Goal: Find specific fact: Find specific fact

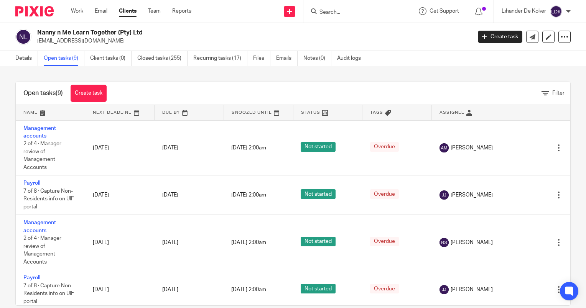
click at [338, 13] on input "Search" at bounding box center [353, 12] width 69 height 7
click at [332, 11] on input "Search" at bounding box center [353, 12] width 69 height 7
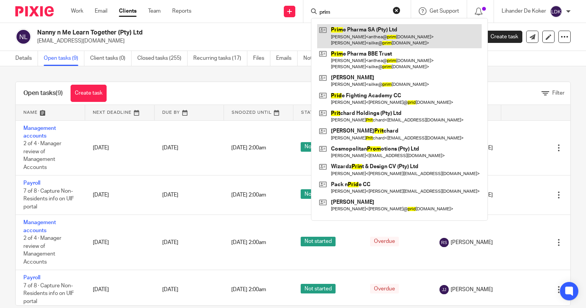
type input "prim"
click at [364, 42] on link at bounding box center [399, 36] width 165 height 24
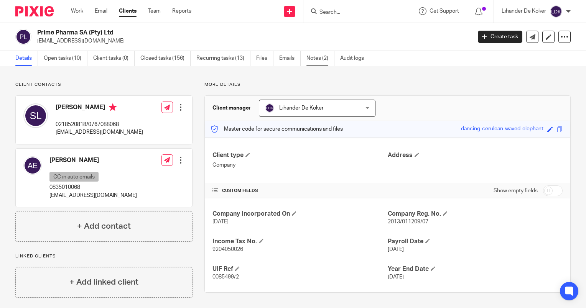
click at [318, 60] on link "Notes (2)" at bounding box center [320, 58] width 28 height 15
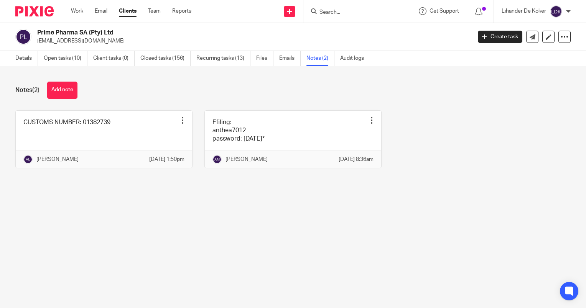
click at [55, 58] on link "Open tasks (10)" at bounding box center [66, 58] width 44 height 15
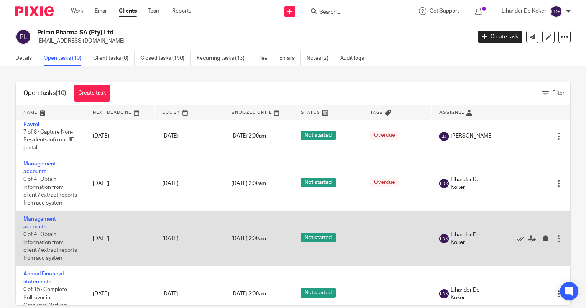
scroll to position [277, 0]
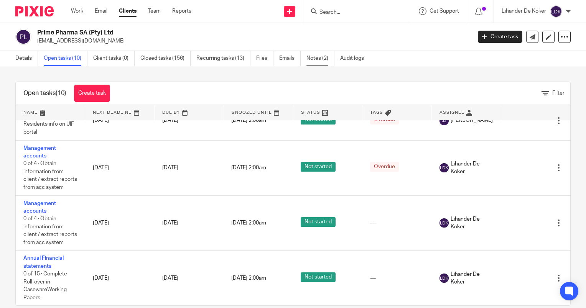
click at [313, 54] on link "Notes (2)" at bounding box center [320, 58] width 28 height 15
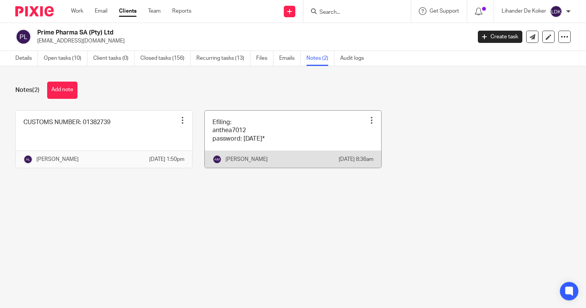
click at [284, 130] on link at bounding box center [293, 139] width 176 height 57
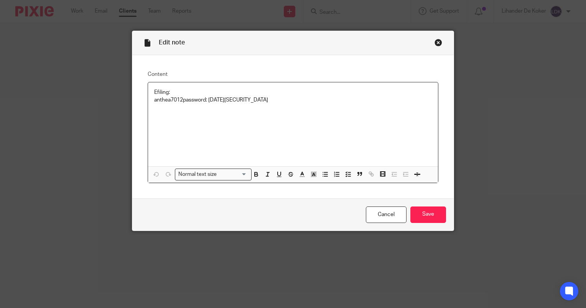
click at [173, 99] on p "Efiling: anthea7012 password: [DATE][SECURITY_DATA]" at bounding box center [293, 97] width 278 height 16
copy p "anthea7012"
drag, startPoint x: 250, startPoint y: 98, endPoint x: 208, endPoint y: 102, distance: 42.4
click at [208, 102] on p "Efiling: anthea7012 password: [DATE][SECURITY_DATA]" at bounding box center [293, 97] width 278 height 16
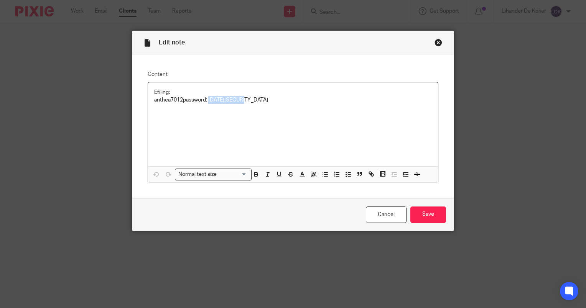
copy p "[DATE]*"
click at [368, 207] on link "Cancel" at bounding box center [386, 215] width 41 height 16
